Goal: Information Seeking & Learning: Find specific fact

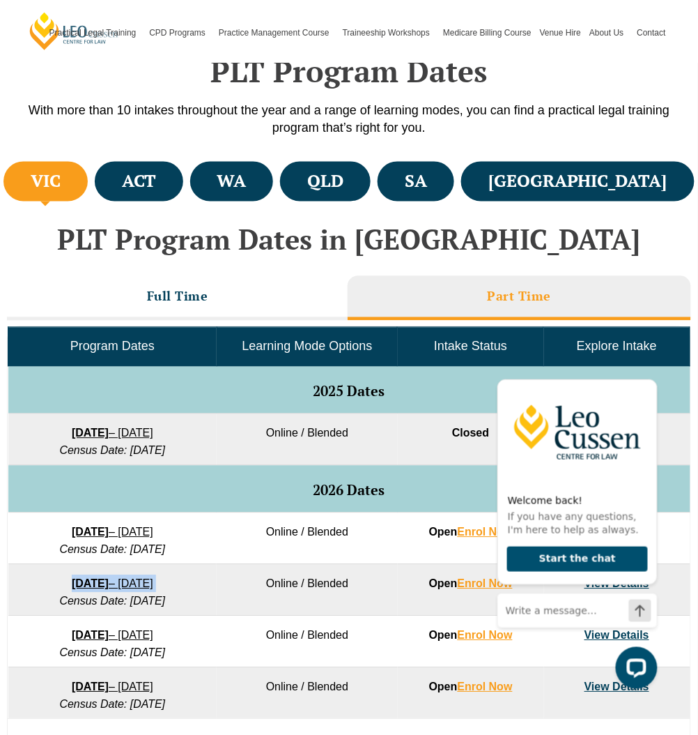
scroll to position [587, 0]
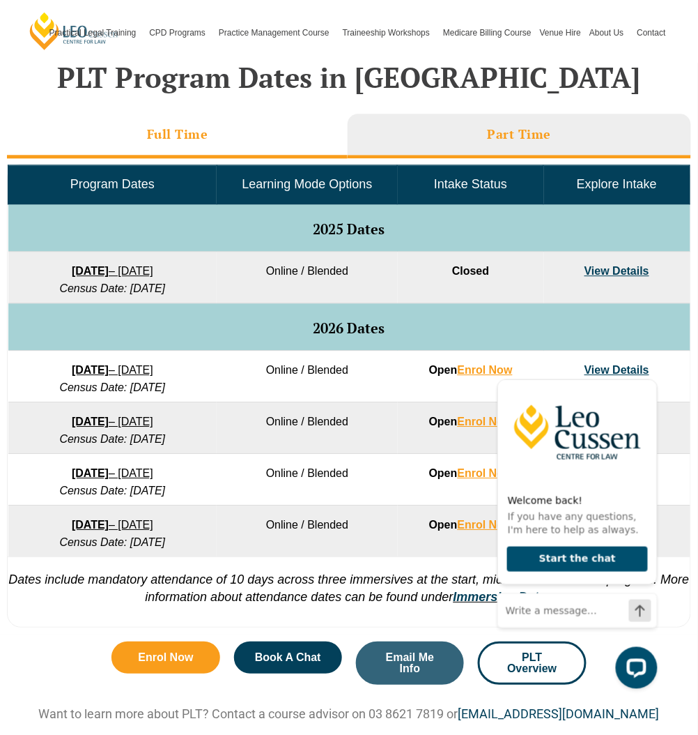
click at [236, 129] on li "Full Time" at bounding box center [177, 136] width 341 height 45
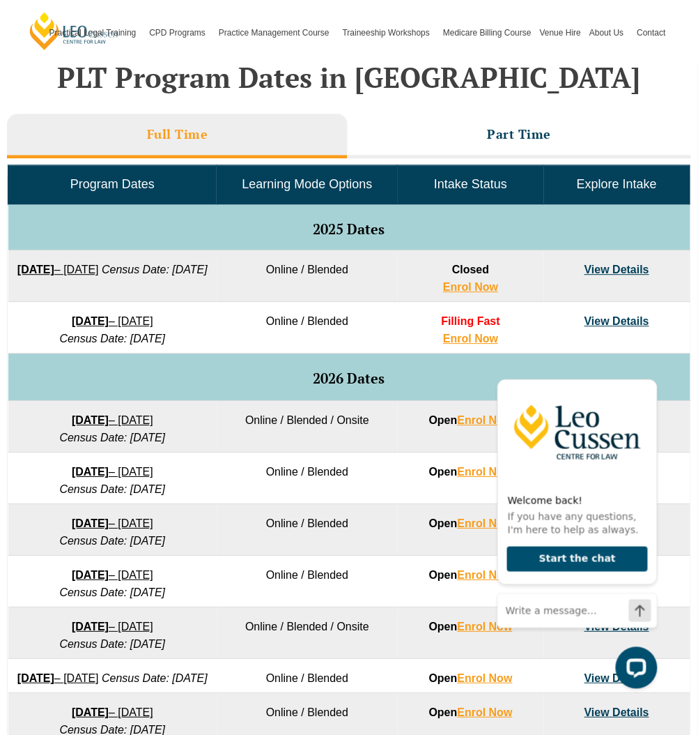
drag, startPoint x: 181, startPoint y: 539, endPoint x: 114, endPoint y: 543, distance: 67.0
click at [114, 543] on td "[DATE] – [DATE] Census Date: [DATE]" at bounding box center [112, 530] width 209 height 52
copy em "[DATE]"
